Goal: Task Accomplishment & Management: Complete application form

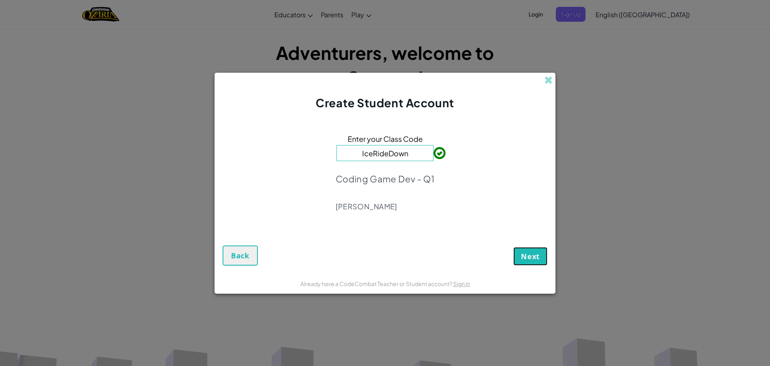
click at [531, 258] on span "Next" at bounding box center [530, 256] width 19 height 10
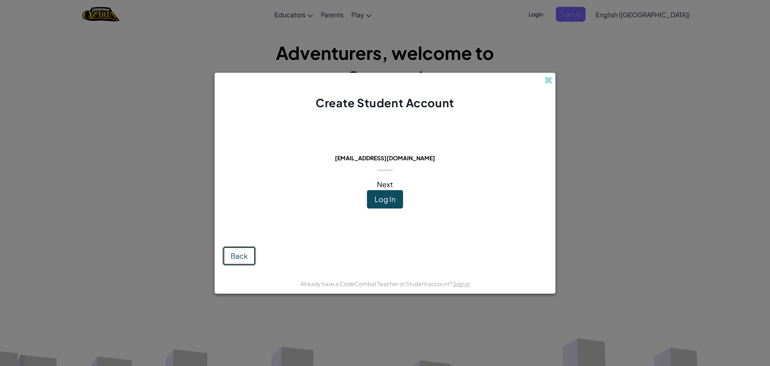
click at [246, 254] on span "Back" at bounding box center [239, 255] width 17 height 9
click at [383, 194] on span "Log In" at bounding box center [385, 198] width 21 height 9
